Goal: Task Accomplishment & Management: Use online tool/utility

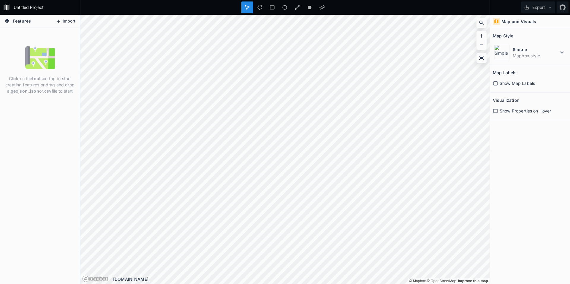
click at [61, 26] on button "Import" at bounding box center [66, 21] width 26 height 9
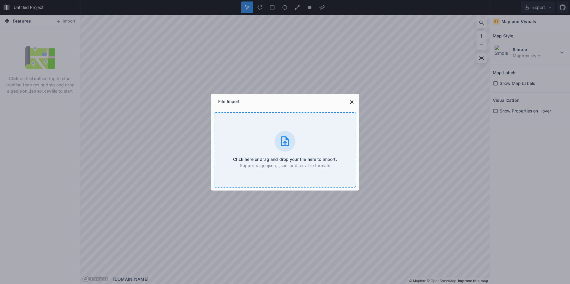
click at [289, 160] on h4 "Click here or drag and drop your file here to import." at bounding box center [285, 159] width 104 height 6
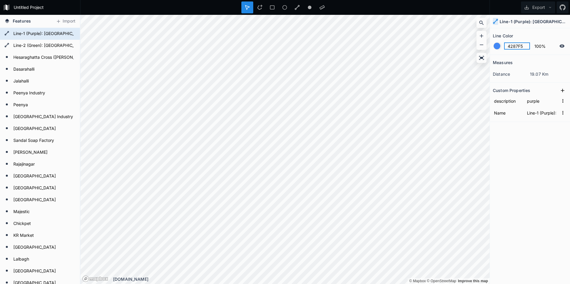
click at [511, 46] on input "4287F5" at bounding box center [517, 45] width 26 height 7
click at [531, 148] on div "Measures distance 19.07 Km Custom Properties description purple Name Line-1 (Pu…" at bounding box center [529, 154] width 80 height 199
click at [523, 47] on input "4287F5" at bounding box center [517, 45] width 26 height 7
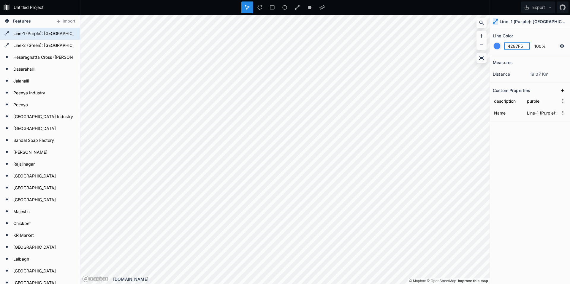
paste input "#9732a8"
click at [521, 56] on section "Measures distance 19.07 Km" at bounding box center [529, 69] width 80 height 28
click at [525, 47] on input "#9732a8" at bounding box center [517, 45] width 26 height 7
click at [497, 45] on div at bounding box center [496, 46] width 7 height 7
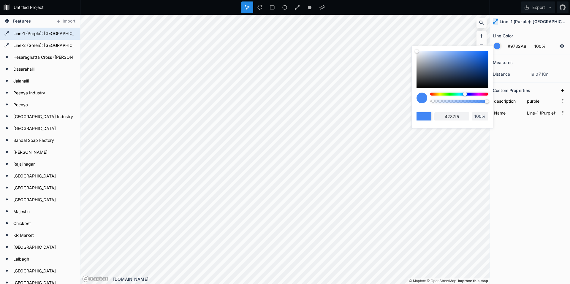
click at [474, 95] on div at bounding box center [459, 94] width 58 height 3
type input "BC42F5"
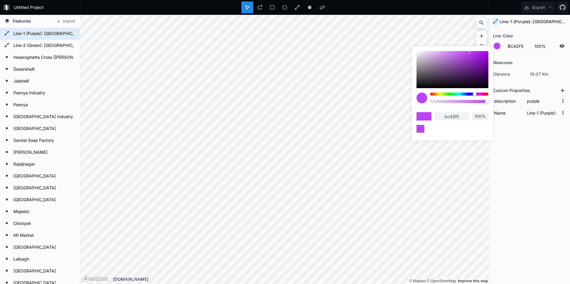
click at [462, 116] on input "bc42f5" at bounding box center [451, 116] width 35 height 8
drag, startPoint x: 462, startPoint y: 116, endPoint x: 448, endPoint y: 116, distance: 13.9
click at [448, 116] on input "bc42f5" at bounding box center [451, 116] width 35 height 8
paste input "#9732a8"
click at [446, 117] on input "#9732a8" at bounding box center [451, 116] width 35 height 8
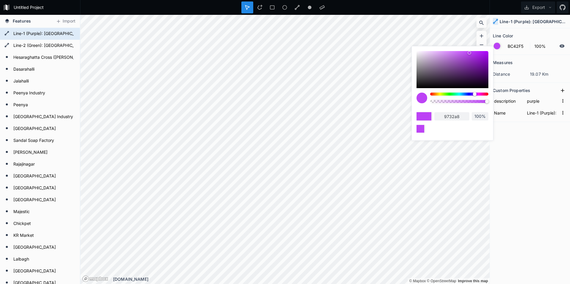
type input "9732a8"
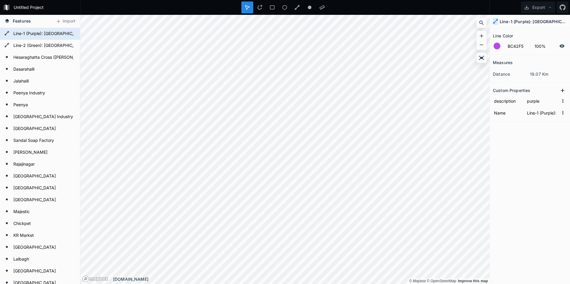
click at [541, 155] on div "Measures distance 19.07 Km Custom Properties description purple Name Line-1 (Pu…" at bounding box center [529, 154] width 80 height 199
click at [511, 46] on input "BC42F5" at bounding box center [517, 45] width 26 height 7
click at [495, 45] on div at bounding box center [496, 46] width 7 height 7
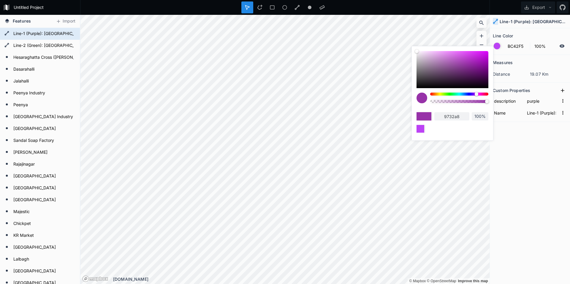
drag, startPoint x: 459, startPoint y: 72, endPoint x: 470, endPoint y: 56, distance: 19.3
click at [470, 56] on div at bounding box center [452, 69] width 72 height 37
type input "C639DB"
type input "c639db"
click at [464, 64] on div at bounding box center [452, 69] width 72 height 37
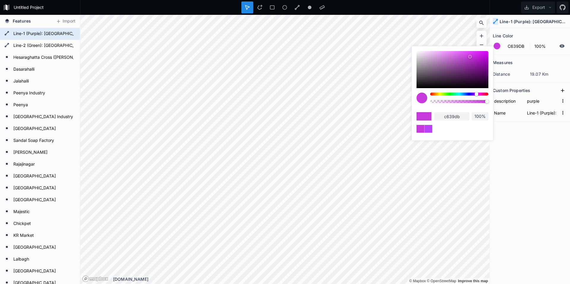
type input "9939A8"
type input "9939a8"
click at [427, 118] on div at bounding box center [423, 116] width 15 height 8
click at [451, 115] on input "9939a8" at bounding box center [451, 116] width 35 height 8
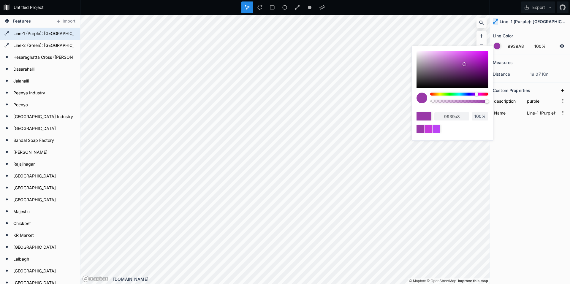
click at [514, 141] on div "Measures distance 19.07 Km Custom Properties description purple Name Line-1 (Pu…" at bounding box center [529, 154] width 80 height 199
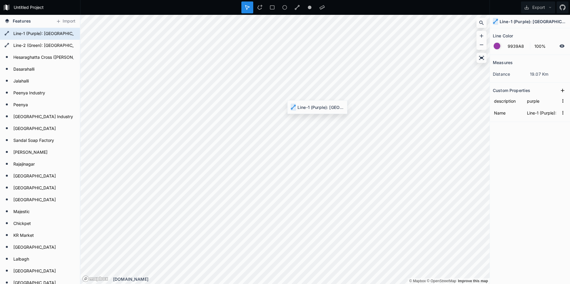
type input "4287F5"
type input "Line-1 (Purple): [GEOGRAPHIC_DATA] – [GEOGRAPHIC_DATA] - 8.814 km"
click at [518, 42] on input "4287F5" at bounding box center [517, 45] width 26 height 7
click at [517, 45] on input "4287F5" at bounding box center [517, 45] width 26 height 7
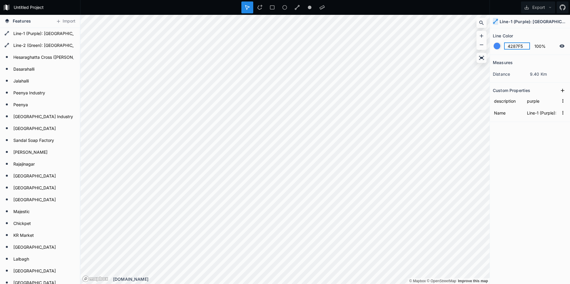
paste input "9939a8"
type input "9939A8"
click at [536, 168] on div "Measures distance 9.40 Km Custom Properties description purple Name Line-1 (Pur…" at bounding box center [529, 154] width 80 height 199
click at [520, 45] on input "4287F5" at bounding box center [517, 45] width 26 height 7
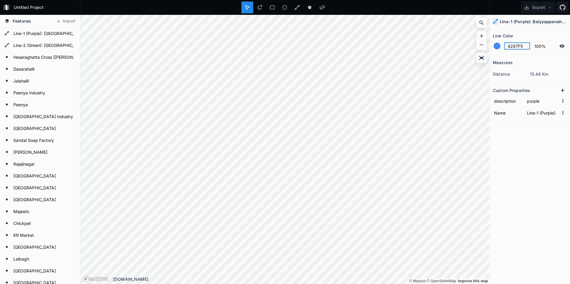
paste input "9939a8"
type input "9939A8"
type input "Line-1 (Purple): Baiyyappanahalli – [GEOGRAPHIC_DATA] (15.257 km)"
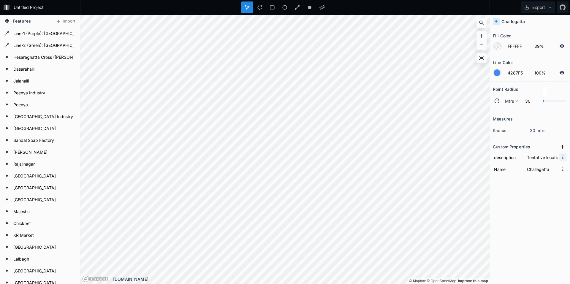
click at [563, 156] on icon "button" at bounding box center [562, 157] width 5 height 5
click at [557, 176] on span "Delete" at bounding box center [553, 176] width 24 height 6
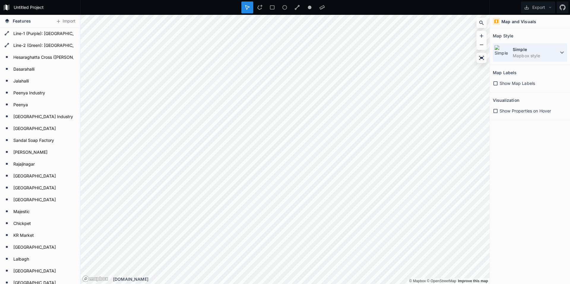
click at [532, 53] on dd "Mapbox style" at bounding box center [535, 56] width 46 height 6
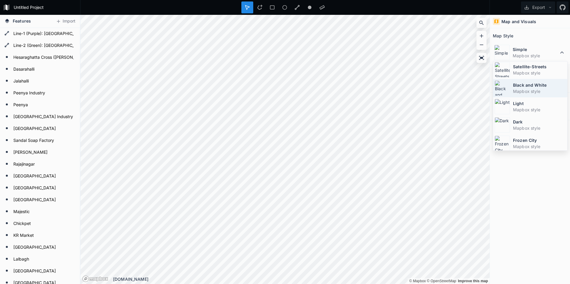
scroll to position [30, 0]
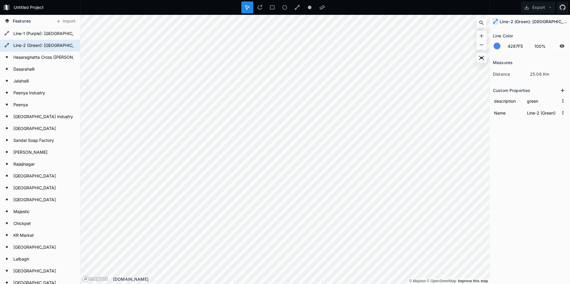
click at [497, 46] on div at bounding box center [496, 46] width 7 height 7
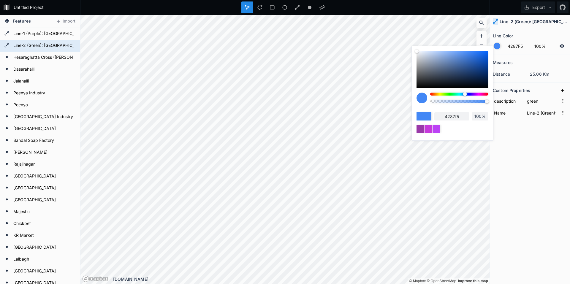
type input "42F587"
type input "42f587"
type input "42F56C"
type input "42f56c"
type input "42F554"
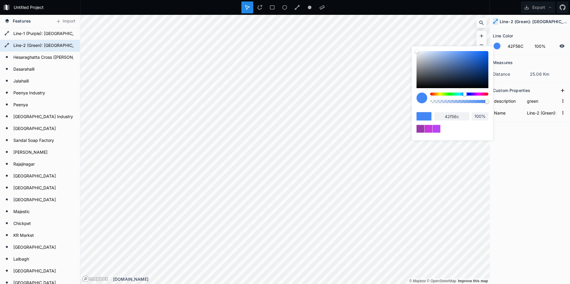
type input "42f554"
type input "42F542"
type input "42f542"
type input "48F542"
type input "48f542"
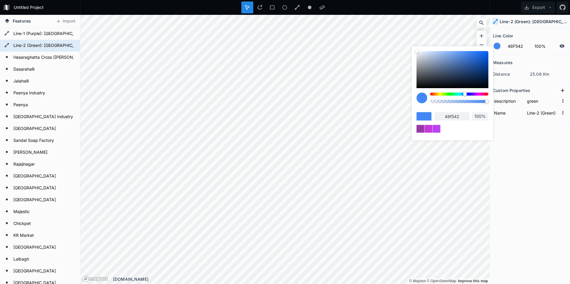
type input "54F542"
type input "54f542"
type input "60F542"
type input "60f542"
type input "66F542"
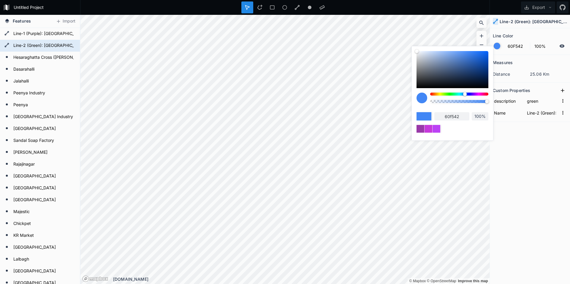
type input "66f542"
type input "6CF542"
type input "6cf542"
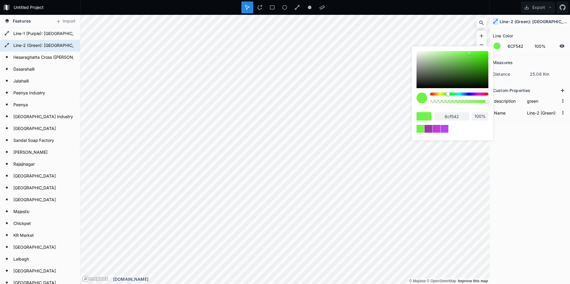
type input "6FF542"
type input "6ff542"
drag, startPoint x: 454, startPoint y: 94, endPoint x: 447, endPoint y: 93, distance: 7.2
click at [447, 93] on div at bounding box center [459, 94] width 58 height 3
drag, startPoint x: 476, startPoint y: 58, endPoint x: 485, endPoint y: 54, distance: 9.9
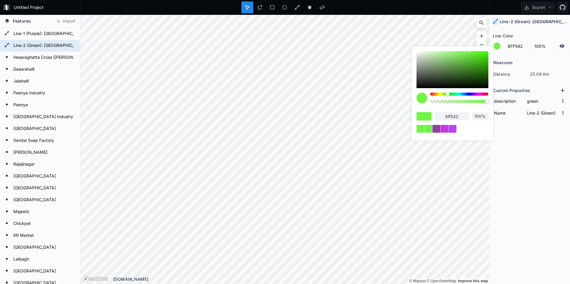
click at [485, 54] on div at bounding box center [452, 69] width 72 height 37
type input "44ED0C"
type input "44ed0c"
click at [541, 150] on div "Measures distance 25.06 Km Custom Properties description green Name Line-2 (Gre…" at bounding box center [529, 154] width 80 height 199
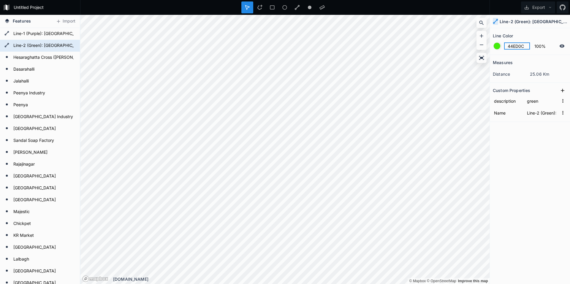
click at [513, 47] on input "44ED0C" at bounding box center [517, 45] width 26 height 7
click at [500, 44] on form "44ED0C 100%" at bounding box center [529, 45] width 74 height 11
click at [499, 45] on div at bounding box center [496, 46] width 7 height 7
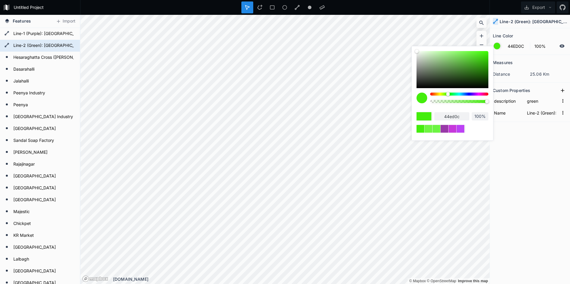
drag, startPoint x: 461, startPoint y: 67, endPoint x: 471, endPoint y: 58, distance: 13.5
click at [468, 58] on div at bounding box center [452, 69] width 72 height 37
type input "5ACC37"
type input "5acc37"
click at [471, 58] on div at bounding box center [471, 60] width 4 height 4
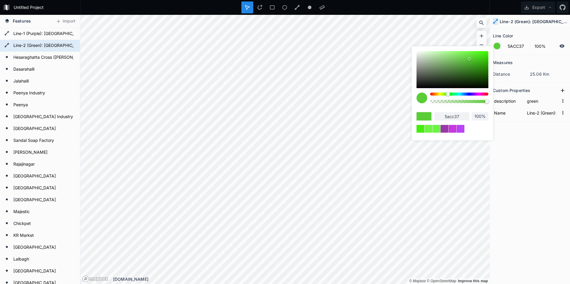
type input "54CC2F"
type input "54cc2f"
click at [423, 99] on div at bounding box center [421, 98] width 11 height 11
click at [449, 116] on input "54cc2f" at bounding box center [451, 116] width 35 height 8
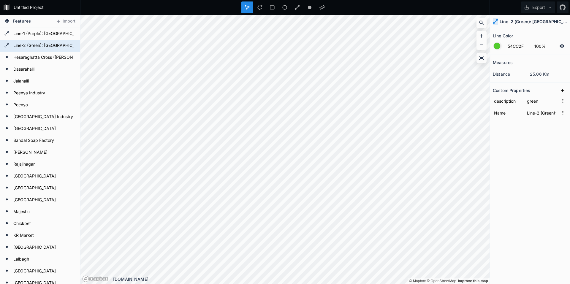
click at [519, 146] on div "Measures distance 25.06 Km Custom Properties description green Name Line-2 (Gre…" at bounding box center [529, 154] width 80 height 199
click at [522, 49] on input "4287F5" at bounding box center [517, 45] width 26 height 7
paste input "54cc2f"
type input "54CC2F"
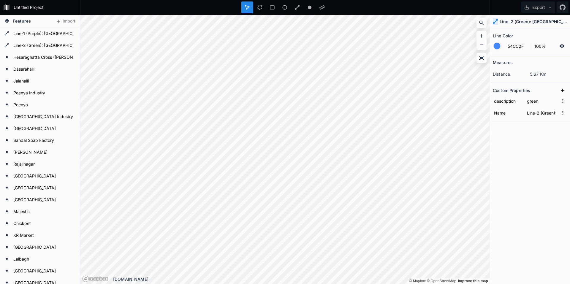
type input "Line-2 (Green): [GEOGRAPHIC_DATA] – [GEOGRAPHIC_DATA] - 6.29 km"
click at [504, 192] on div "Measures distance 5.67 Km Custom Properties description green Name Line-2 (Gree…" at bounding box center [529, 154] width 80 height 199
type input "Line-2 (Green): [GEOGRAPHIC_DATA] – [GEOGRAPHIC_DATA] - 6.29 km"
click at [519, 42] on input "4287F5" at bounding box center [517, 45] width 26 height 7
click at [498, 46] on div at bounding box center [496, 46] width 7 height 7
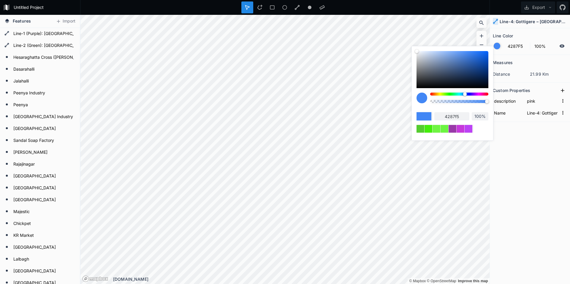
click at [479, 93] on div at bounding box center [459, 94] width 58 height 3
type input "F542D1"
type input "f542d1"
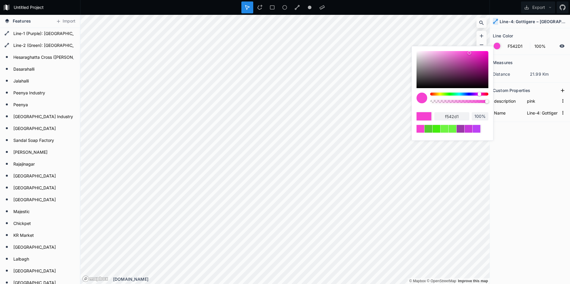
drag, startPoint x: 488, startPoint y: 53, endPoint x: 498, endPoint y: 48, distance: 10.9
click at [498, 48] on body "Untitled Project Export Features Import [GEOGRAPHIC_DATA][PERSON_NAME] [GEOGRAP…" at bounding box center [285, 142] width 570 height 284
click at [485, 52] on div at bounding box center [452, 69] width 72 height 37
type input "F70AC8"
type input "f70ac8"
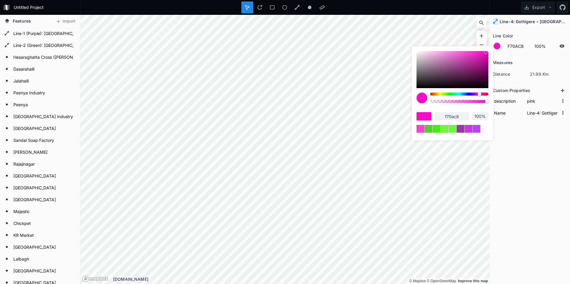
click at [486, 52] on div at bounding box center [486, 53] width 4 height 4
type input "FA05C9"
type input "fa05c9"
click at [486, 52] on div at bounding box center [487, 52] width 4 height 4
click at [488, 52] on div at bounding box center [487, 52] width 4 height 4
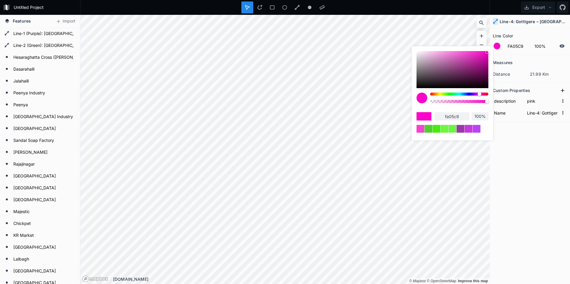
type input "FA00C8"
type input "fa00c8"
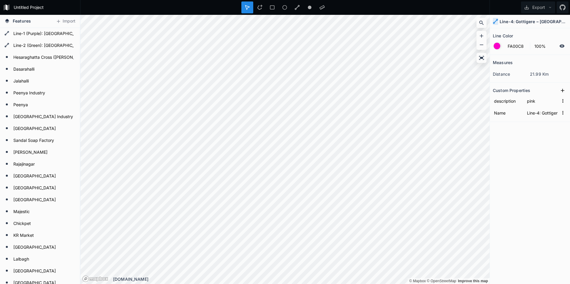
click at [537, 149] on div "Measures distance 21.99 Km Custom Properties description pink Name Line-4: [GEO…" at bounding box center [529, 154] width 80 height 199
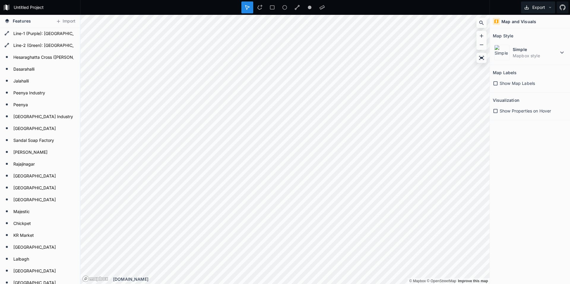
click at [536, 5] on button "Export" at bounding box center [538, 7] width 34 height 12
click at [531, 30] on div "Export as .geojson" at bounding box center [536, 34] width 59 height 12
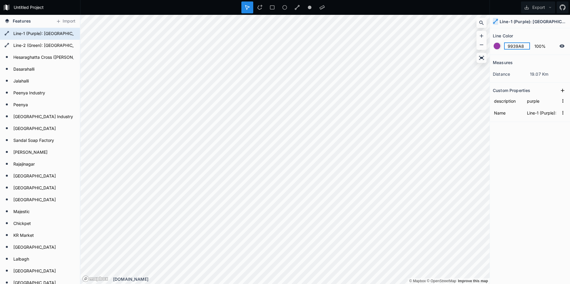
click at [520, 47] on input "9939A8" at bounding box center [517, 45] width 26 height 7
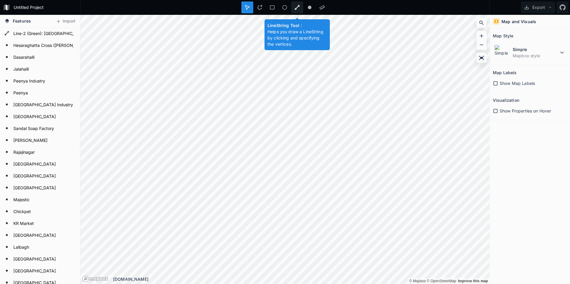
click at [300, 7] on div at bounding box center [297, 7] width 12 height 12
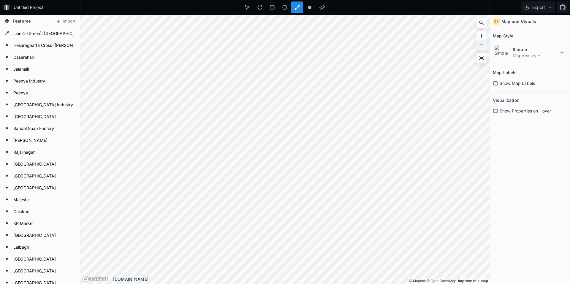
click at [479, 44] on icon at bounding box center [481, 45] width 6 height 6
click at [480, 42] on icon at bounding box center [481, 45] width 6 height 6
click at [482, 43] on icon at bounding box center [481, 45] width 6 height 6
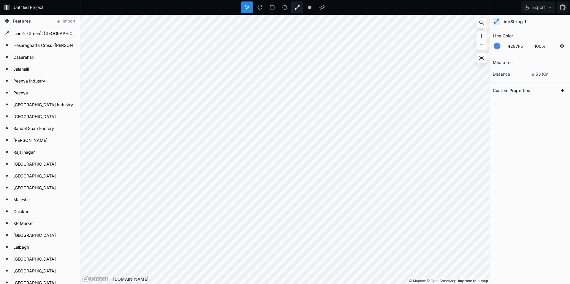
click at [298, 5] on icon at bounding box center [296, 7] width 5 height 5
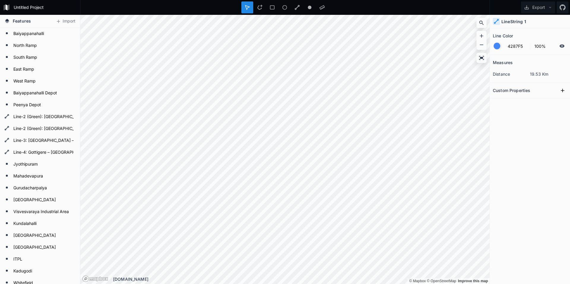
type input "Line-2 (Green): [GEOGRAPHIC_DATA] – [GEOGRAPHIC_DATA] - 6.29 km"
type input "Line-2 (Green): [GEOGRAPHIC_DATA] - [GEOGRAPHIC_DATA] - 3.031 km"
type input "Line-2 (Green): [GEOGRAPHIC_DATA] – [GEOGRAPHIC_DATA] - 6.29 km"
type input "Line-2 (Green): [GEOGRAPHIC_DATA] - [GEOGRAPHIC_DATA] - 3.031 km"
type input "Line-2 (Green): [GEOGRAPHIC_DATA] – [GEOGRAPHIC_DATA] - 6.29 km"
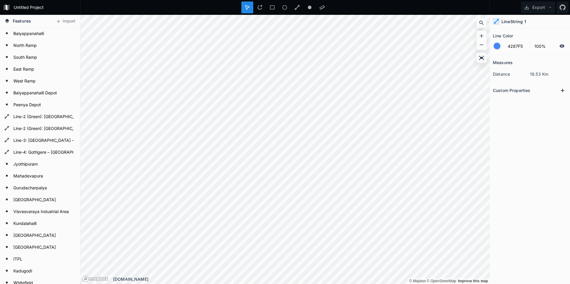
type input "Line-2 (Green): [GEOGRAPHIC_DATA] - [GEOGRAPHIC_DATA] - 3.031 km"
type input "Line-2 (Green): [GEOGRAPHIC_DATA] – [GEOGRAPHIC_DATA] - 6.29 km"
type input "Line-2 (Green): [GEOGRAPHIC_DATA] - [GEOGRAPHIC_DATA] - 3.031 km"
type input "Line-2 (Green): [GEOGRAPHIC_DATA] – [GEOGRAPHIC_DATA] - 6.29 km"
type input "Line-2 (Green): [GEOGRAPHIC_DATA] - [GEOGRAPHIC_DATA] - 3.031 km"
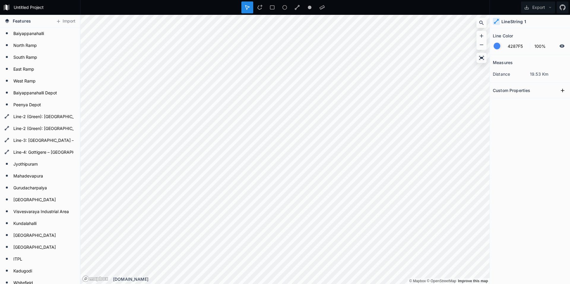
type input "Line-2 (Green): [GEOGRAPHIC_DATA] – [GEOGRAPHIC_DATA] - 6.29 km"
type input "Line-2 (Green): [GEOGRAPHIC_DATA] - [GEOGRAPHIC_DATA] - 3.031 km"
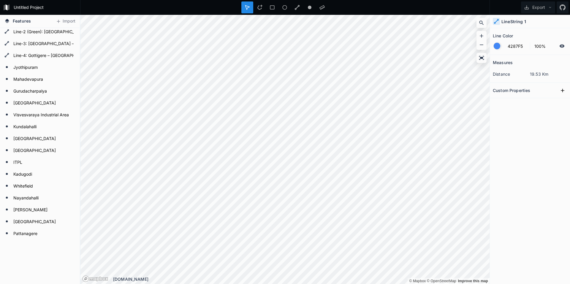
type input "Line-2 (Green): [GEOGRAPHIC_DATA] – [GEOGRAPHIC_DATA] - 6.29 km"
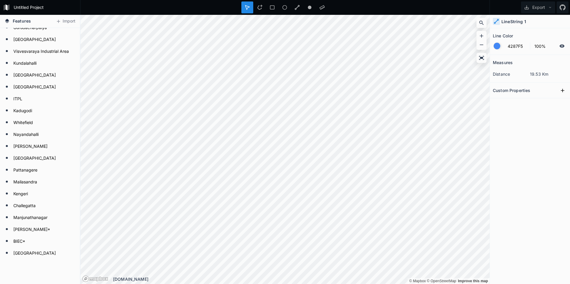
type input "Line-2 (Green): [GEOGRAPHIC_DATA] – [GEOGRAPHIC_DATA] - 6.29 km"
type input "Line-2 (Green): [GEOGRAPHIC_DATA] - [GEOGRAPHIC_DATA] - 3.031 km"
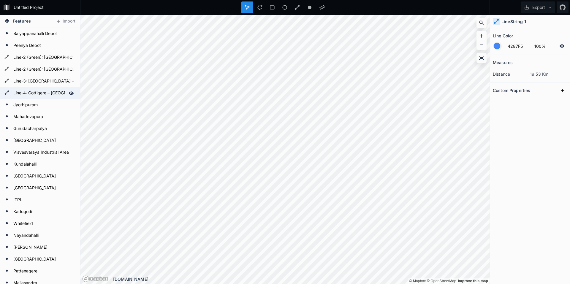
type input "Line-2 (Green): [GEOGRAPHIC_DATA] – [GEOGRAPHIC_DATA] - 6.29 km"
type input "Line-2 (Green): [GEOGRAPHIC_DATA] - [GEOGRAPHIC_DATA] - 3.031 km"
type input "Line-2 (Green): [GEOGRAPHIC_DATA] – [GEOGRAPHIC_DATA] - 6.29 km"
type input "Line-2 (Green): [GEOGRAPHIC_DATA] - [GEOGRAPHIC_DATA] - 3.031 km"
type input "Line-2 (Green): [GEOGRAPHIC_DATA] – [GEOGRAPHIC_DATA] - 6.29 km"
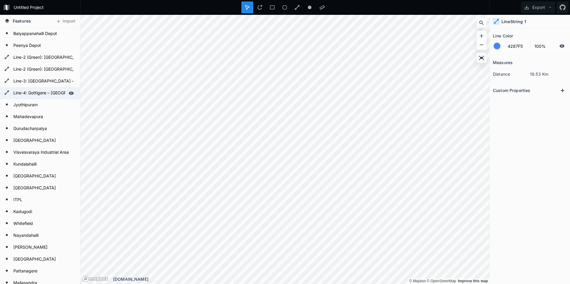
type input "Line-2 (Green): [GEOGRAPHIC_DATA] - [GEOGRAPHIC_DATA] - 3.031 km"
type input "Line-2 (Green): [GEOGRAPHIC_DATA] – [GEOGRAPHIC_DATA] - 6.29 km"
type input "Line-2 (Green): [GEOGRAPHIC_DATA] - [GEOGRAPHIC_DATA] - 3.031 km"
type input "Line-2 (Green): [GEOGRAPHIC_DATA] – [GEOGRAPHIC_DATA] - 6.29 km"
type input "Line-2 (Green): [GEOGRAPHIC_DATA] - [GEOGRAPHIC_DATA] - 3.031 km"
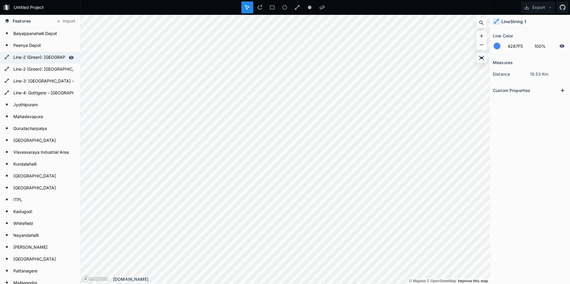
type input "Line-2 (Green): [GEOGRAPHIC_DATA] – [GEOGRAPHIC_DATA] - 6.29 km"
type input "Line-2 (Green): [GEOGRAPHIC_DATA] - [GEOGRAPHIC_DATA] - 3.031 km"
type input "Line-2 (Green): [GEOGRAPHIC_DATA] – [GEOGRAPHIC_DATA] - 6.29 km"
type input "Line-2 (Green): [GEOGRAPHIC_DATA] - [GEOGRAPHIC_DATA] - 3.031 km"
click at [31, 56] on form "Line-2 (Green): [GEOGRAPHIC_DATA] - [GEOGRAPHIC_DATA] - 3.031 km" at bounding box center [39, 57] width 55 height 9
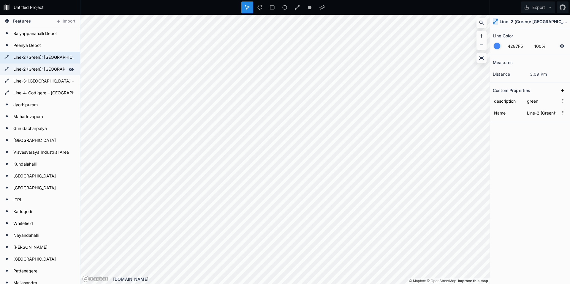
type input "Line-2 (Green): [GEOGRAPHIC_DATA] – [GEOGRAPHIC_DATA] - 6.29 km"
type input "Line-2 (Green): [GEOGRAPHIC_DATA] - [GEOGRAPHIC_DATA] - 3.031 km"
click at [32, 66] on form "Line-2 (Green): [GEOGRAPHIC_DATA] – [GEOGRAPHIC_DATA] - 6.29 km" at bounding box center [39, 69] width 55 height 9
type input "54CC2F"
type input "Line-2 (Green): [GEOGRAPHIC_DATA] – [GEOGRAPHIC_DATA] - 6.29 km"
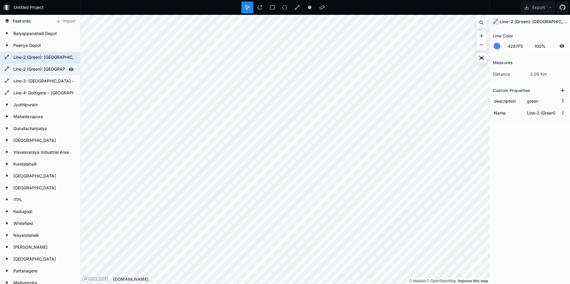
type input "Line-2 (Green): [GEOGRAPHIC_DATA] - [GEOGRAPHIC_DATA] - 3.031 km"
type input "Line-2 (Green): [GEOGRAPHIC_DATA] – [GEOGRAPHIC_DATA] - 6.29 km"
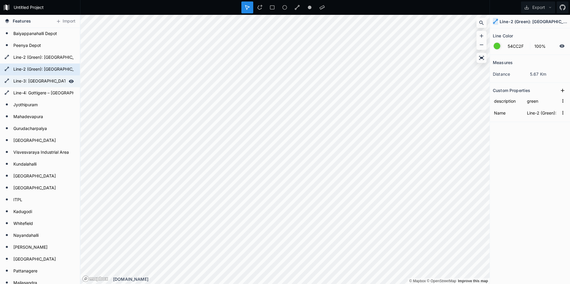
type input "Line-2 (Green): [GEOGRAPHIC_DATA] – [GEOGRAPHIC_DATA] - 6.29 km"
type input "Line-2 (Green): [GEOGRAPHIC_DATA] - [GEOGRAPHIC_DATA] - 3.031 km"
click at [33, 79] on form "Line-3: [GEOGRAPHIC_DATA] – [GEOGRAPHIC_DATA] - 19.143 km" at bounding box center [39, 81] width 55 height 9
type input "4287F5"
type input "Line-2 (Green): [GEOGRAPHIC_DATA] – [GEOGRAPHIC_DATA] - 6.29 km"
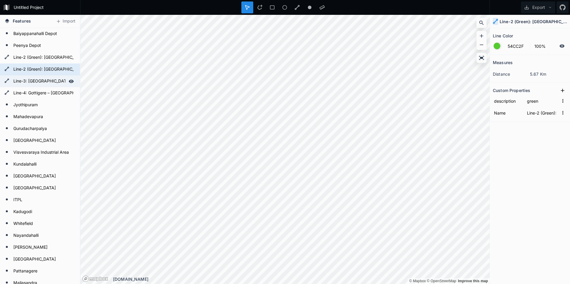
type input "Line-2 (Green): [GEOGRAPHIC_DATA] - [GEOGRAPHIC_DATA] - 3.031 km"
type input "yellow"
type input "Line-3: [GEOGRAPHIC_DATA] – [GEOGRAPHIC_DATA] - 19.143 km"
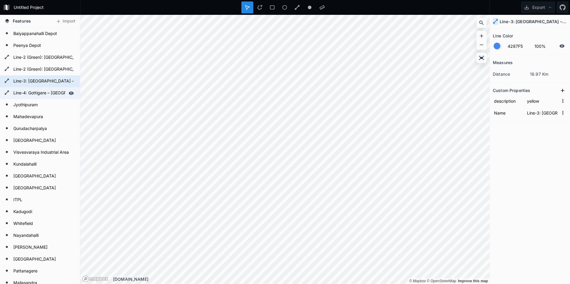
type input "Line-2 (Green): [GEOGRAPHIC_DATA] – [GEOGRAPHIC_DATA] - 6.29 km"
type input "Line-2 (Green): [GEOGRAPHIC_DATA] - [GEOGRAPHIC_DATA] - 3.031 km"
click at [35, 90] on form "Line-4: Gottigere – [GEOGRAPHIC_DATA] - 21.415 km" at bounding box center [39, 93] width 55 height 9
type input "FA00C8"
type input "Line-2 (Green): [GEOGRAPHIC_DATA] – [GEOGRAPHIC_DATA] - 6.29 km"
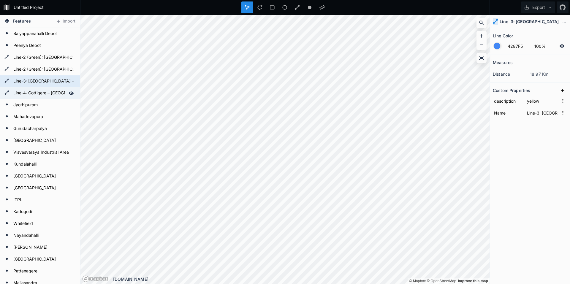
type input "Line-2 (Green): [GEOGRAPHIC_DATA] - [GEOGRAPHIC_DATA] - 3.031 km"
type input "pink"
type input "Line-4: Gottigere – [GEOGRAPHIC_DATA] - 21.415 km"
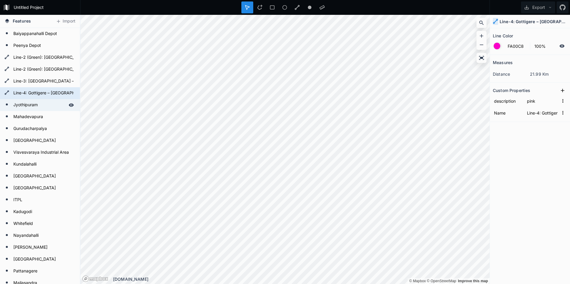
type input "Line-2 (Green): [GEOGRAPHIC_DATA] – [GEOGRAPHIC_DATA] - 6.29 km"
type input "Line-2 (Green): [GEOGRAPHIC_DATA] - [GEOGRAPHIC_DATA] - 3.031 km"
type input "Line-2 (Green): [GEOGRAPHIC_DATA] – [GEOGRAPHIC_DATA] - 6.29 km"
type input "Line-2 (Green): [GEOGRAPHIC_DATA] - [GEOGRAPHIC_DATA] - 3.031 km"
type input "Line-2 (Green): [GEOGRAPHIC_DATA] – [GEOGRAPHIC_DATA] - 6.29 km"
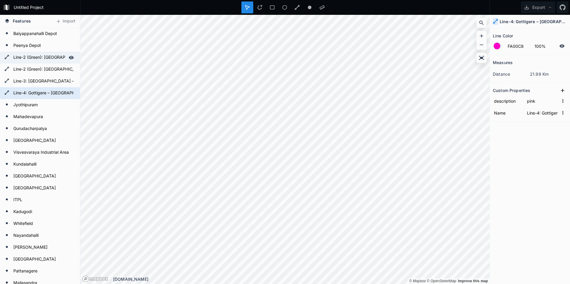
type input "Line-2 (Green): [GEOGRAPHIC_DATA] - [GEOGRAPHIC_DATA] - 3.031 km"
type input "Line-2 (Green): [GEOGRAPHIC_DATA] – [GEOGRAPHIC_DATA] - 6.29 km"
type input "Line-2 (Green): [GEOGRAPHIC_DATA] - [GEOGRAPHIC_DATA] - 3.031 km"
type input "Line-2 (Green): [GEOGRAPHIC_DATA] – [GEOGRAPHIC_DATA] - 6.29 km"
type input "Line-2 (Green): [GEOGRAPHIC_DATA] - [GEOGRAPHIC_DATA] - 3.031 km"
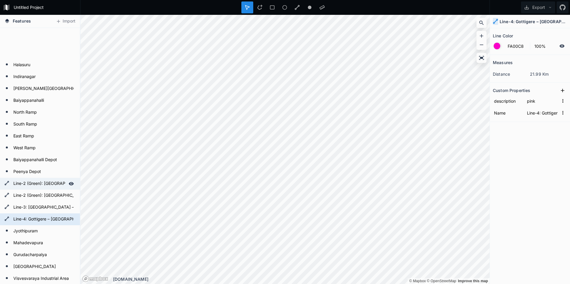
type input "Line-2 (Green): [GEOGRAPHIC_DATA] – [GEOGRAPHIC_DATA] - 6.29 km"
type input "Line-2 (Green): [GEOGRAPHIC_DATA] - [GEOGRAPHIC_DATA] - 3.031 km"
type input "Line-2 (Green): [GEOGRAPHIC_DATA] – [GEOGRAPHIC_DATA] - 6.29 km"
type input "Line-2 (Green): [GEOGRAPHIC_DATA] - [GEOGRAPHIC_DATA] - 3.031 km"
type input "Line-2 (Green): [GEOGRAPHIC_DATA] – [GEOGRAPHIC_DATA] - 6.29 km"
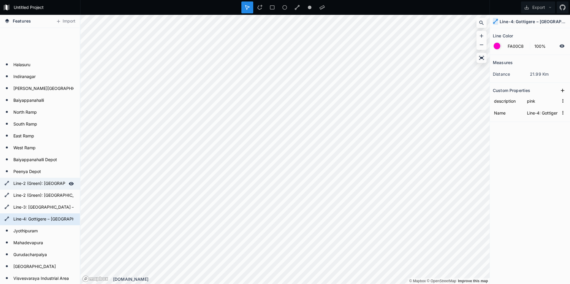
type input "Line-2 (Green): [GEOGRAPHIC_DATA] - [GEOGRAPHIC_DATA] - 3.031 km"
type input "Line-2 (Green): [GEOGRAPHIC_DATA] – [GEOGRAPHIC_DATA] - 6.29 km"
type input "Line-2 (Green): [GEOGRAPHIC_DATA] - [GEOGRAPHIC_DATA] - 3.031 km"
type input "Line-2 (Green): [GEOGRAPHIC_DATA] – [GEOGRAPHIC_DATA] - 6.29 km"
type input "Line-2 (Green): [GEOGRAPHIC_DATA] - [GEOGRAPHIC_DATA] - 3.031 km"
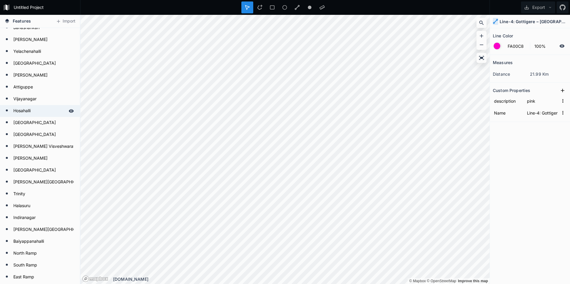
type input "Line-2 (Green): [GEOGRAPHIC_DATA] – [GEOGRAPHIC_DATA] - 6.29 km"
type input "Line-2 (Green): [GEOGRAPHIC_DATA] - [GEOGRAPHIC_DATA] - 3.031 km"
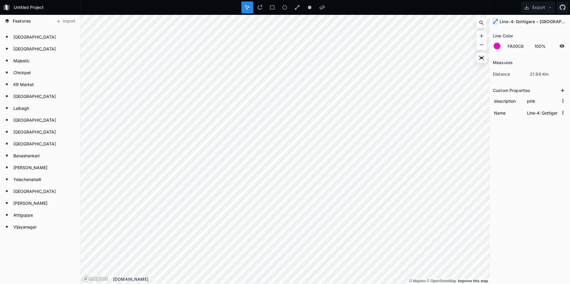
scroll to position [0, 0]
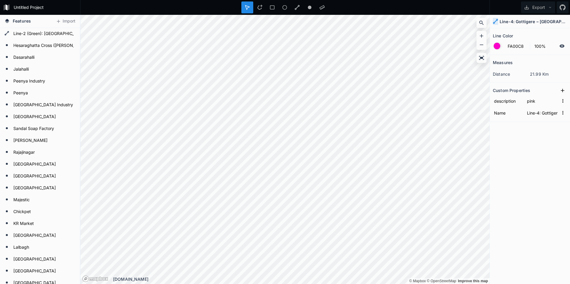
click at [13, 21] on span "Features" at bounding box center [22, 21] width 18 height 6
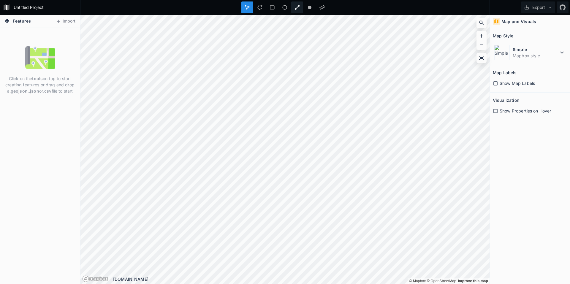
click at [297, 7] on icon at bounding box center [297, 7] width 5 height 5
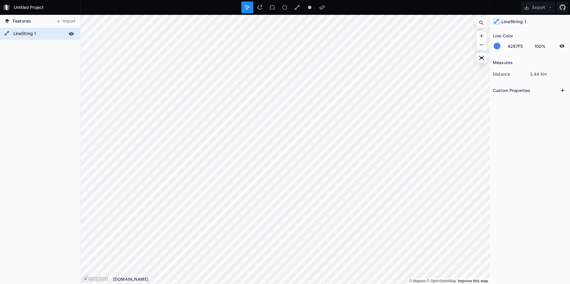
click at [23, 35] on form "LineString 1" at bounding box center [39, 33] width 55 height 9
click at [39, 34] on input "LineString 1" at bounding box center [39, 33] width 55 height 8
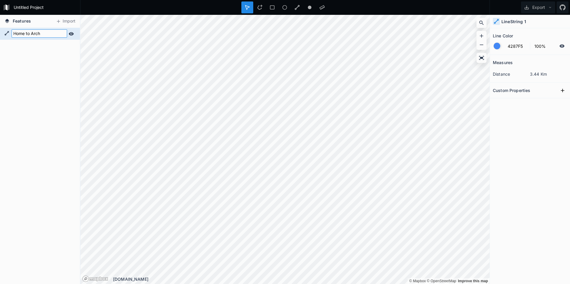
type input "Home to Arch"
click input "submit" at bounding box center [0, 0] width 0 height 0
click at [38, 57] on div "Home to Arch" at bounding box center [40, 156] width 80 height 256
click at [501, 20] on div "Home to Arch" at bounding box center [529, 21] width 80 height 13
click at [498, 22] on icon at bounding box center [495, 21] width 5 height 5
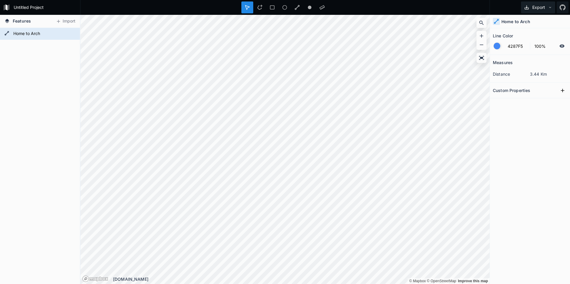
click at [541, 7] on button "Export" at bounding box center [538, 7] width 34 height 12
click at [530, 34] on div "Export as .geojson" at bounding box center [536, 34] width 59 height 12
